Goal: Task Accomplishment & Management: Manage account settings

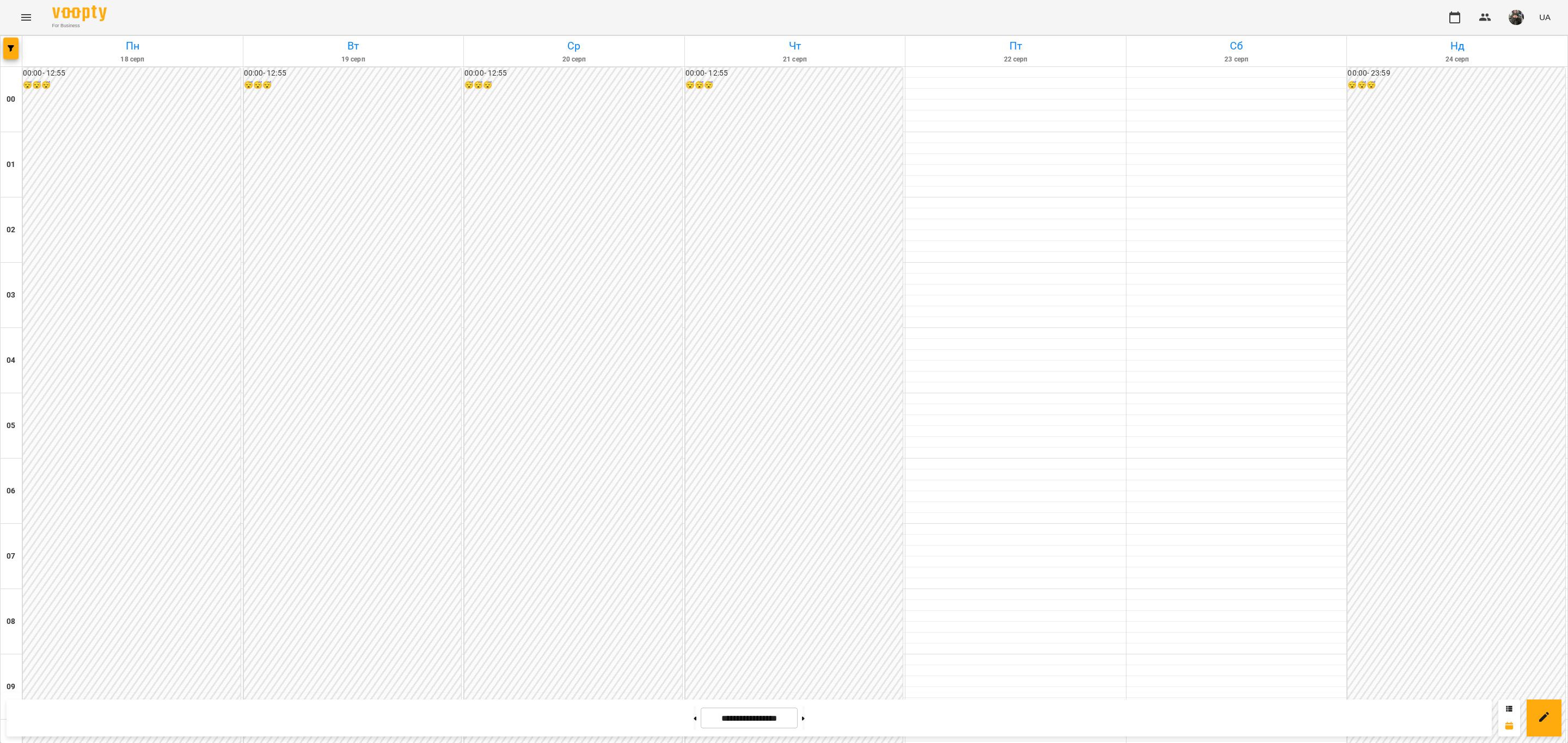
scroll to position [898, 0]
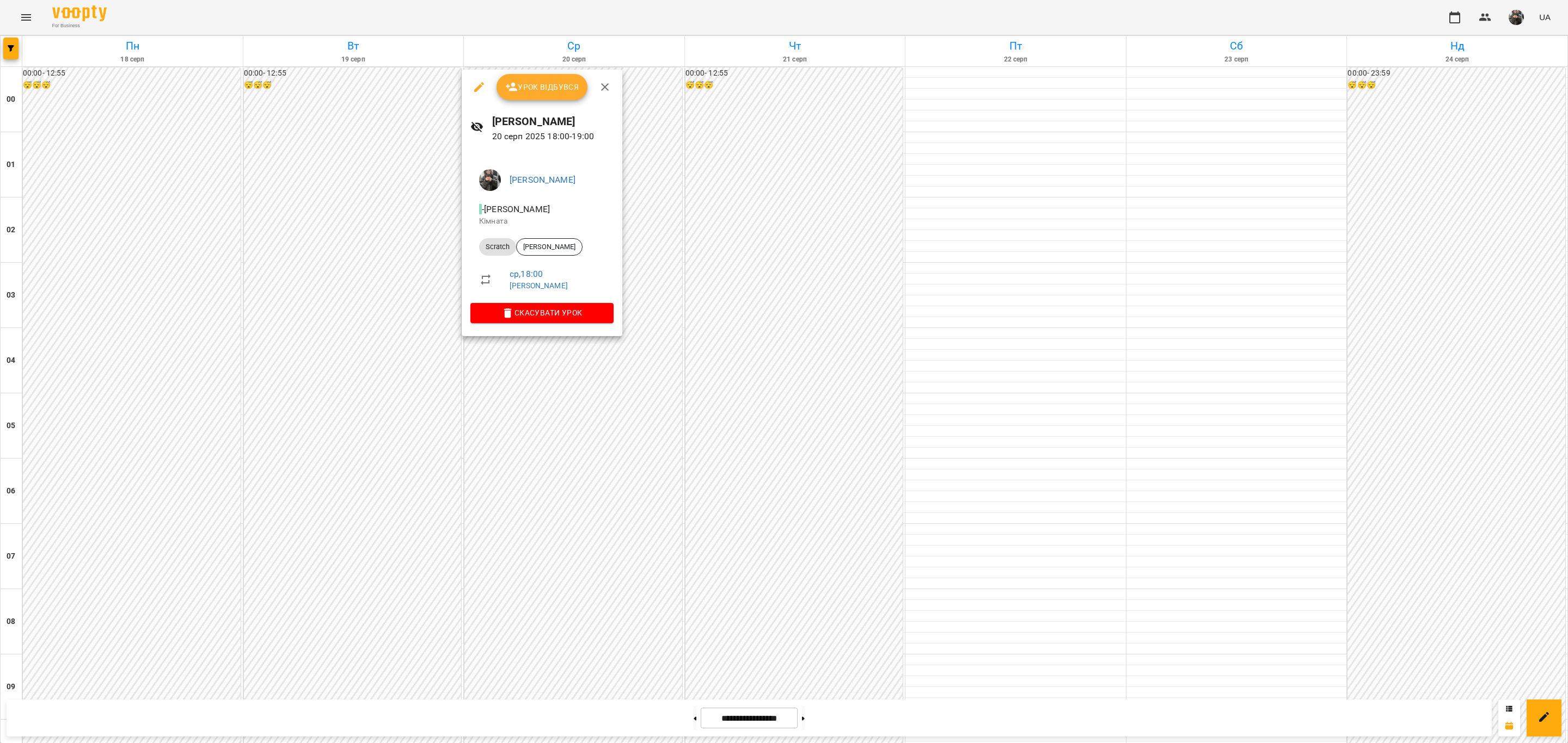
click at [792, 386] on div at bounding box center [784, 371] width 1568 height 743
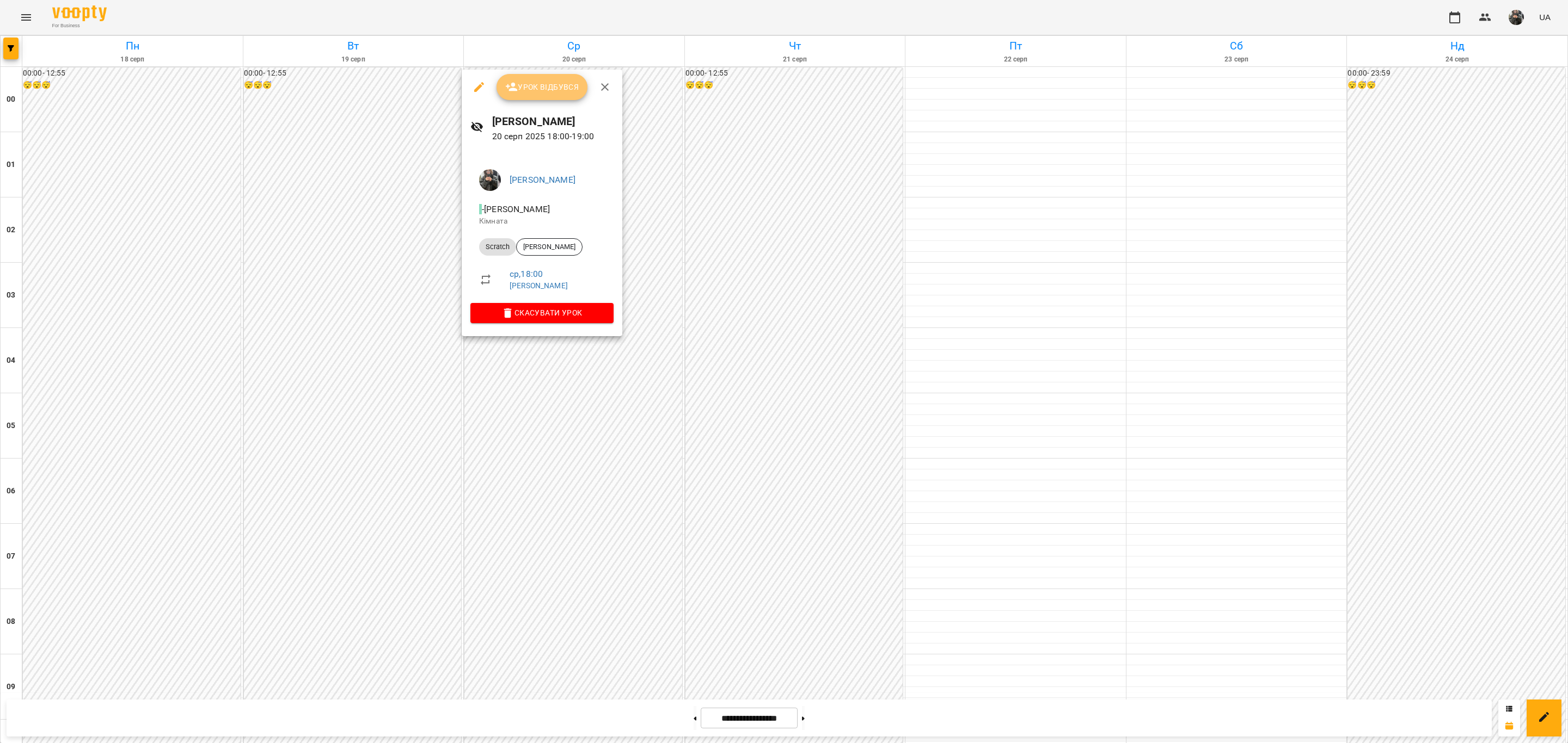
click at [550, 86] on span "Урок відбувся" at bounding box center [542, 86] width 74 height 13
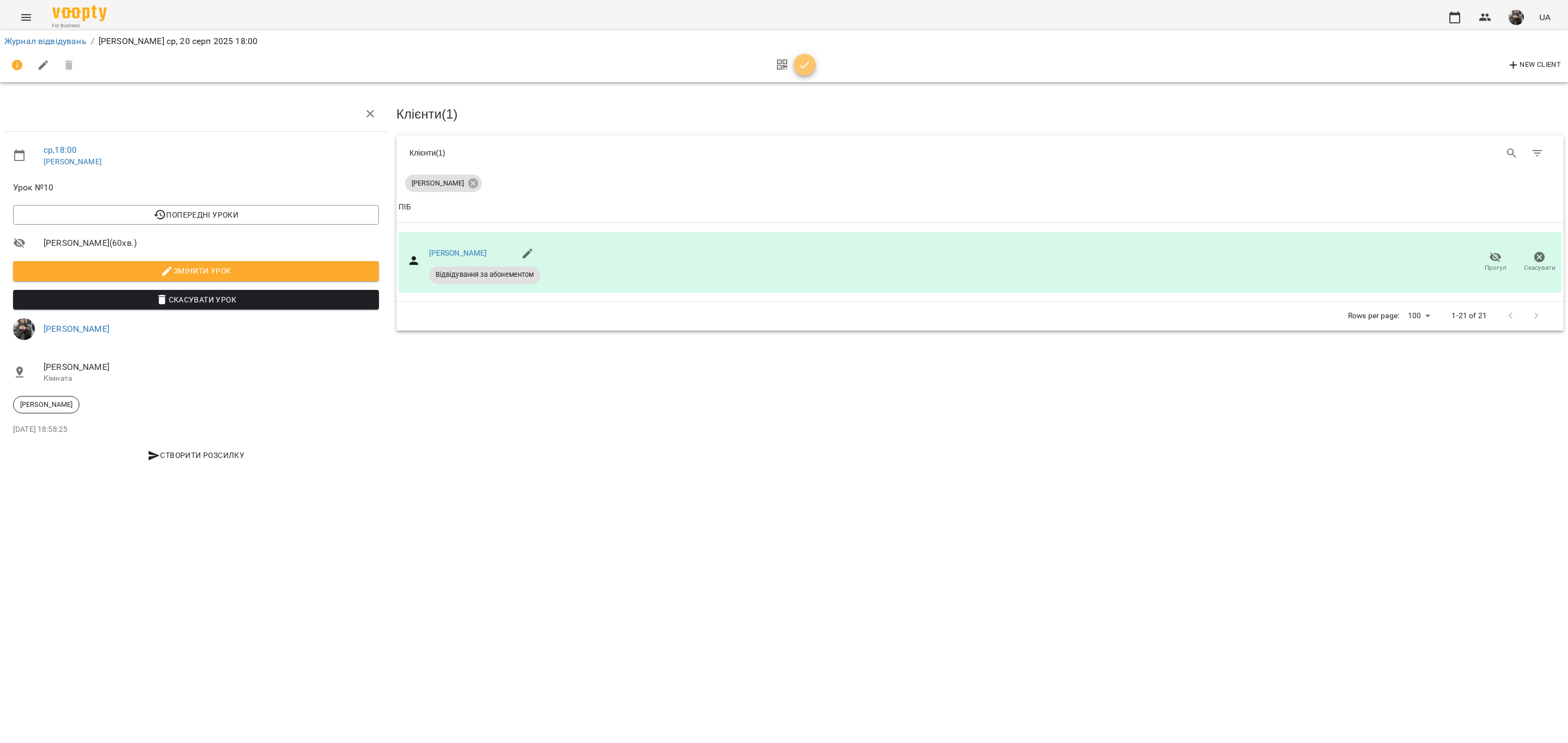
click at [798, 62] on icon "button" at bounding box center [804, 65] width 13 height 13
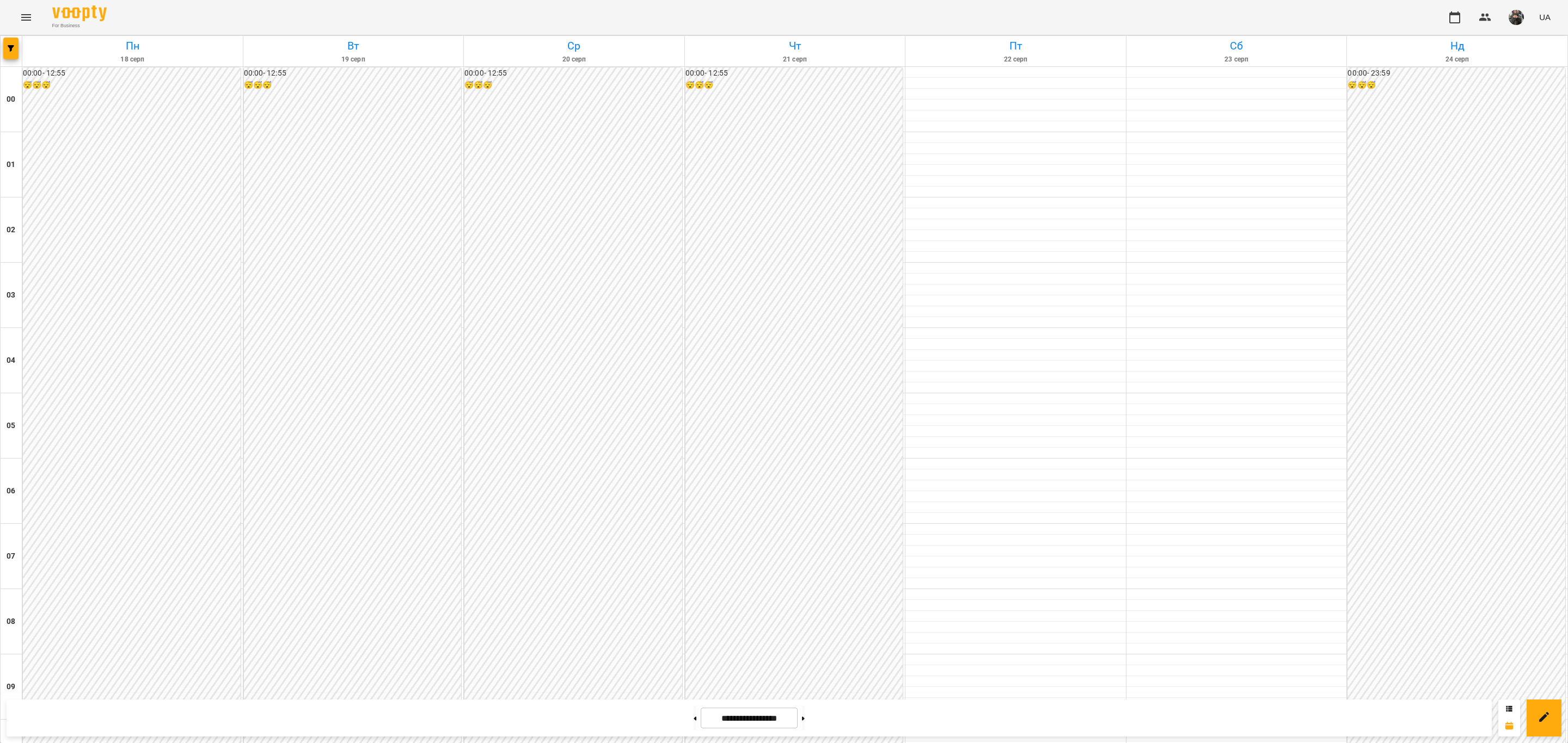
scroll to position [939, 0]
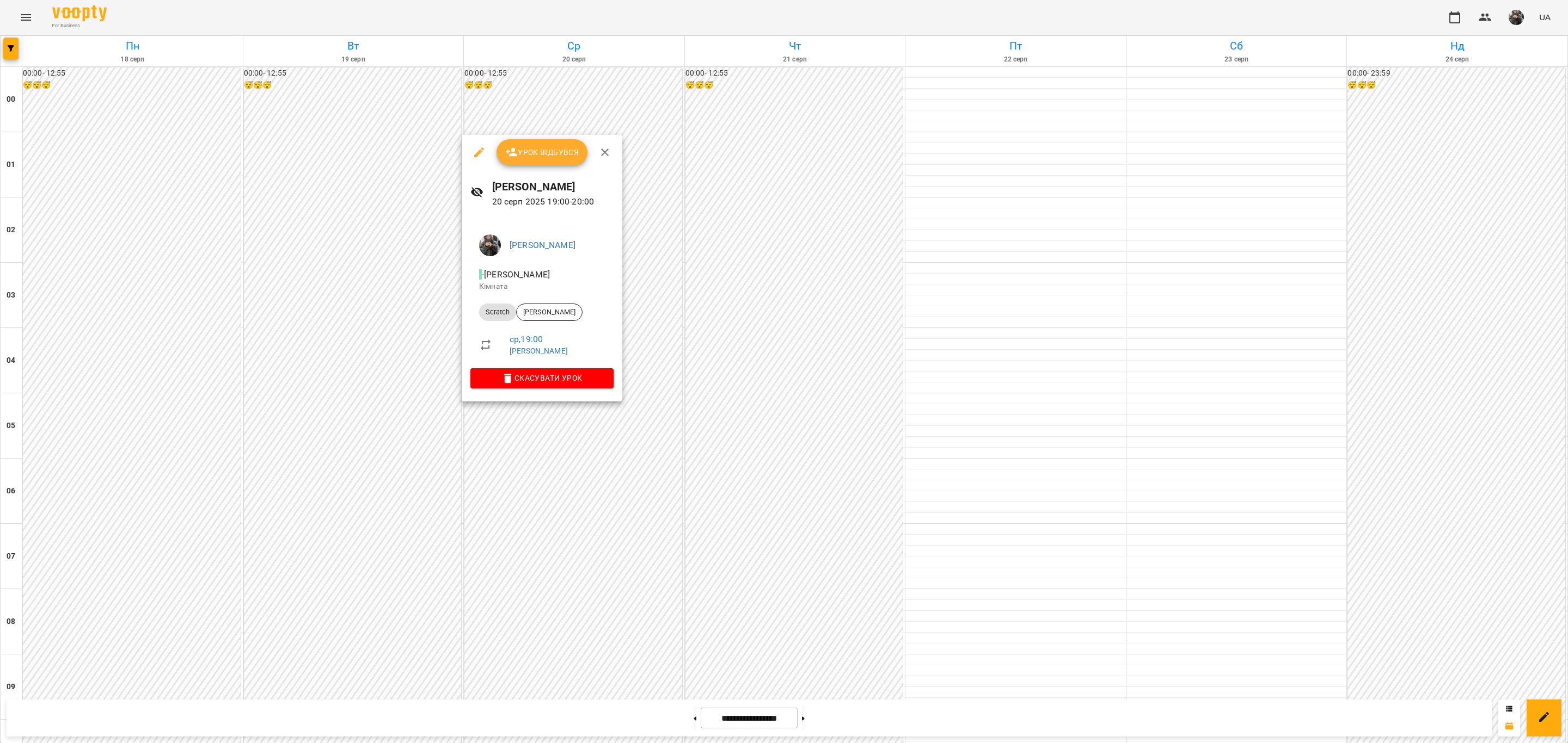
click at [585, 423] on div at bounding box center [784, 371] width 1568 height 743
